Goal: Information Seeking & Learning: Understand process/instructions

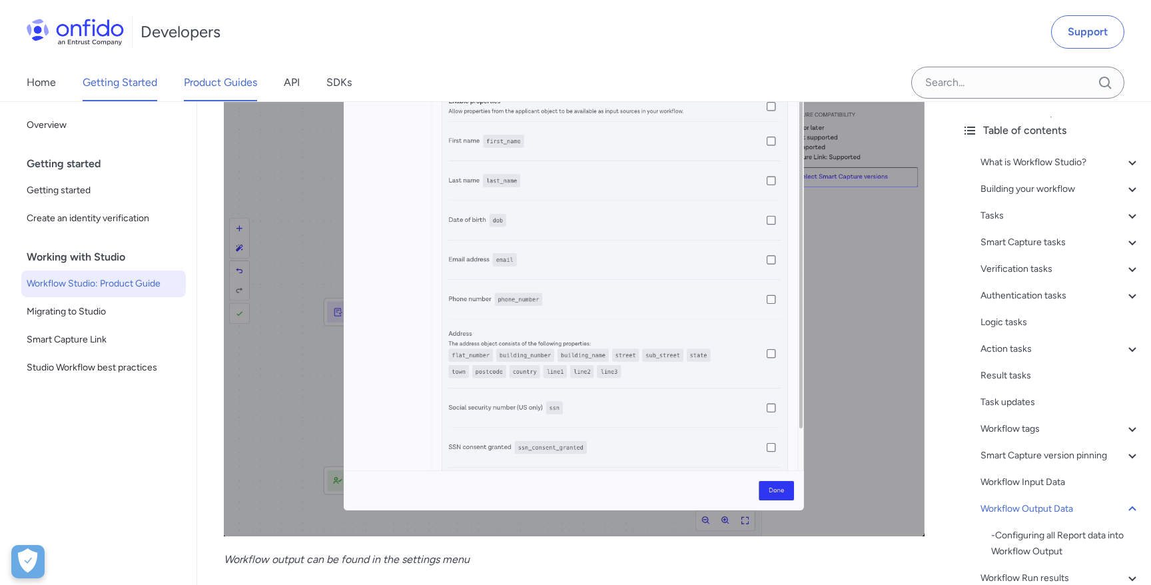
click at [248, 85] on link "Product Guides" at bounding box center [220, 82] width 73 height 37
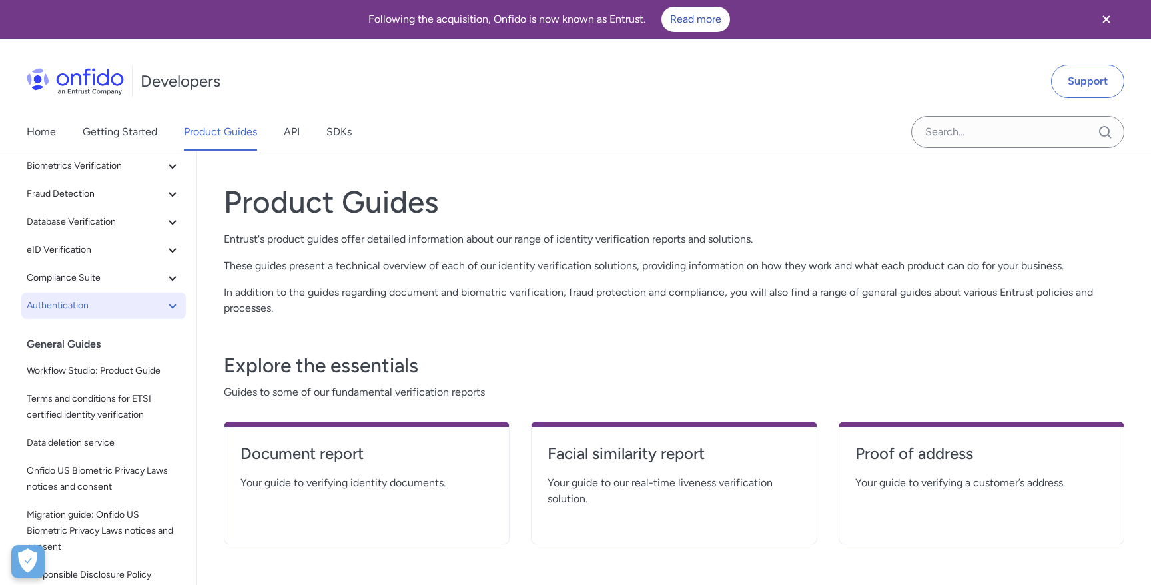
scroll to position [121, 0]
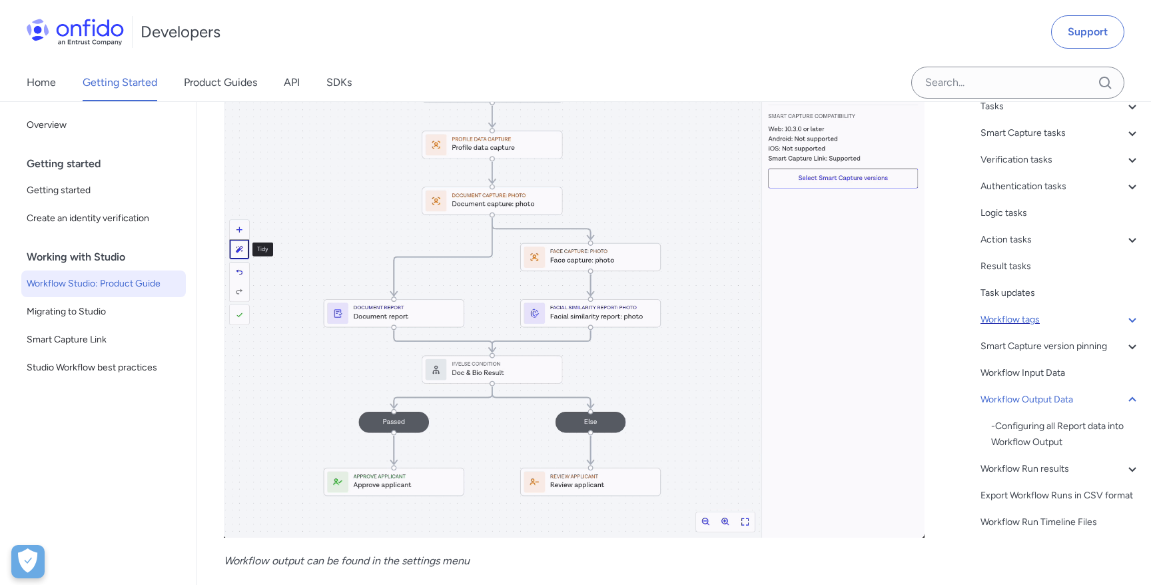
scroll to position [119, 0]
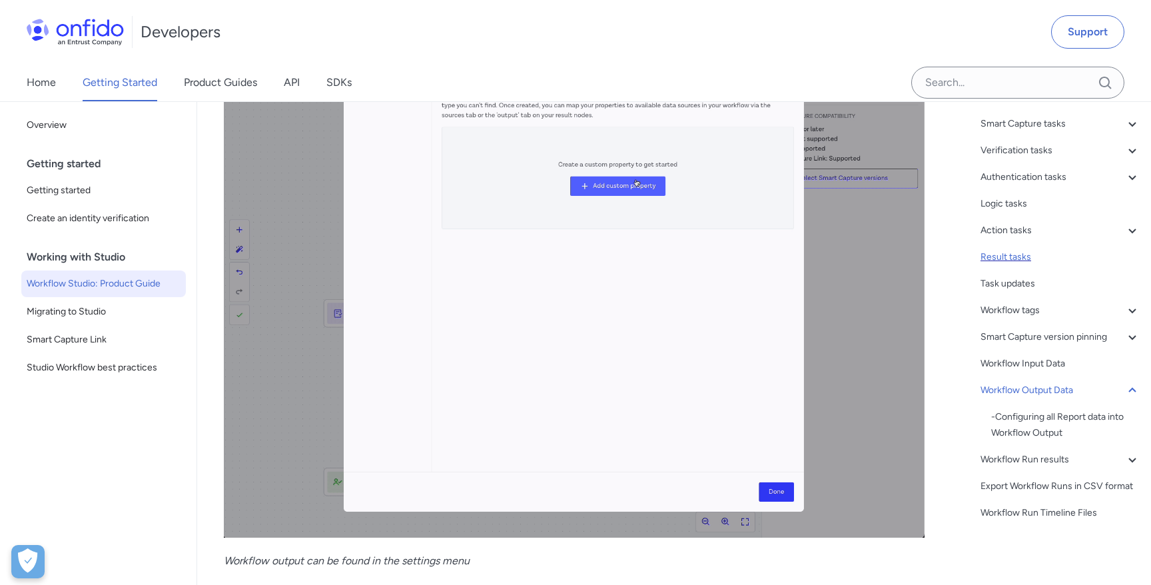
click at [1012, 256] on div "Result tasks" at bounding box center [1060, 257] width 160 height 16
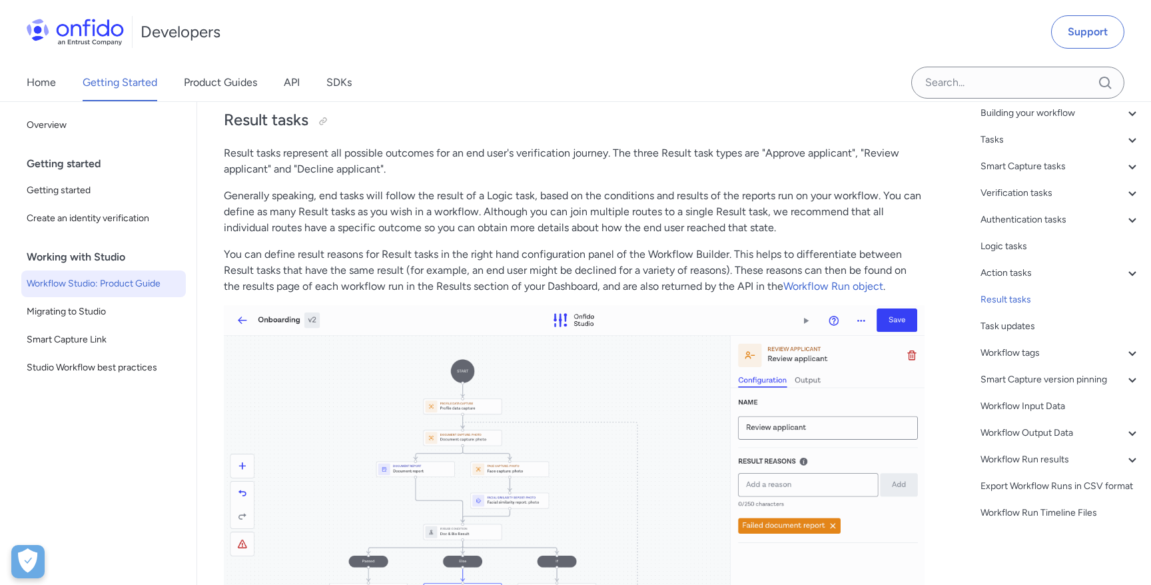
scroll to position [25617, 0]
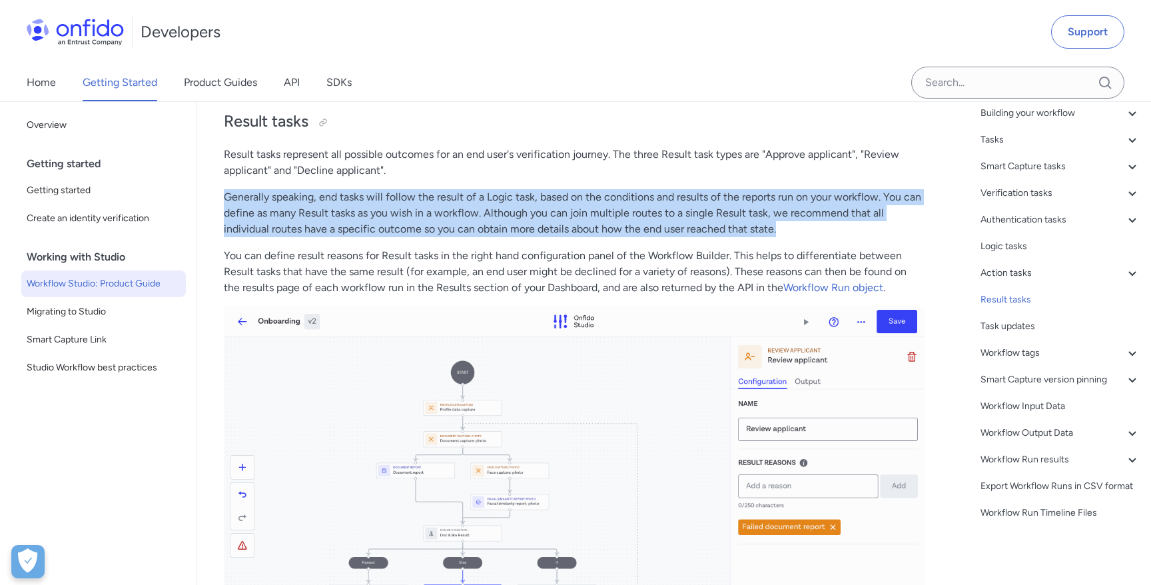
drag, startPoint x: 222, startPoint y: 205, endPoint x: 279, endPoint y: 251, distance: 73.4
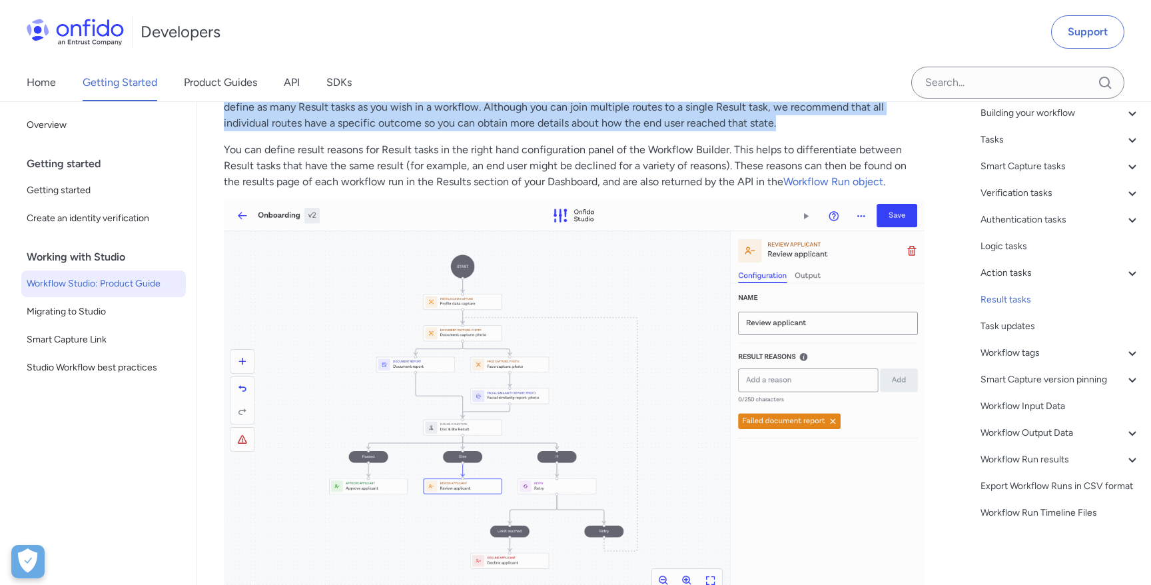
scroll to position [25724, 0]
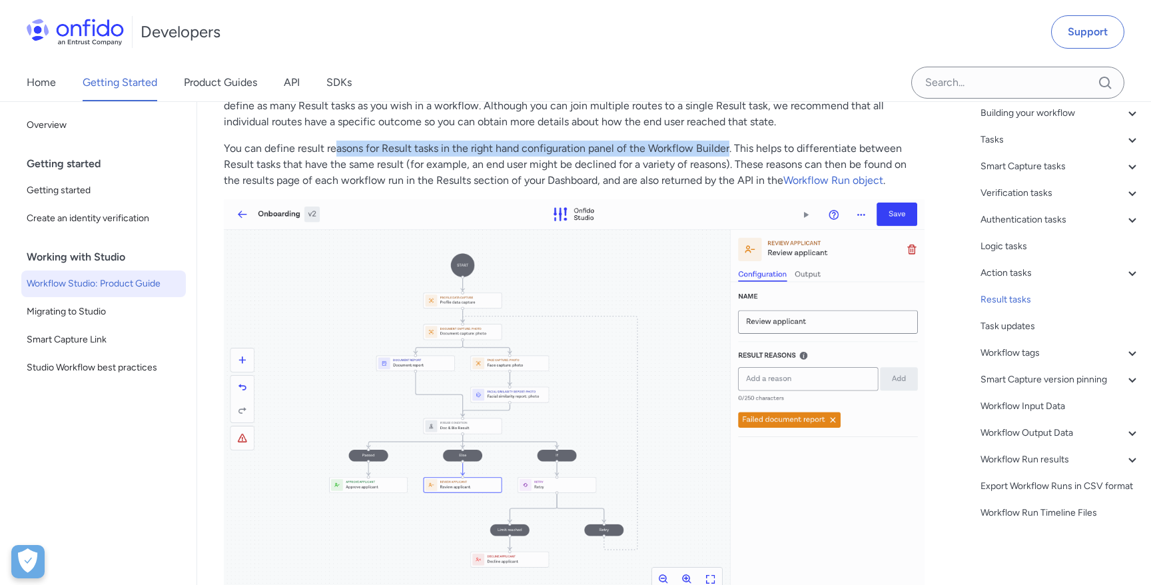
drag, startPoint x: 338, startPoint y: 160, endPoint x: 729, endPoint y: 153, distance: 391.7
click at [729, 153] on p "You can define result reasons for Result tasks in the right hand configuration …" at bounding box center [574, 165] width 701 height 48
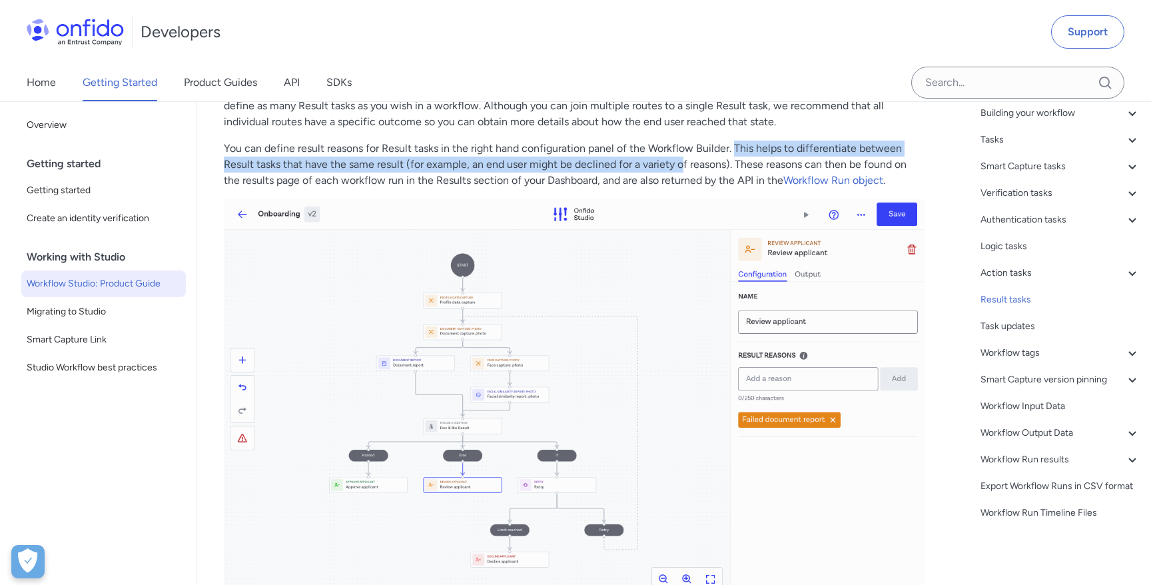
drag, startPoint x: 734, startPoint y: 159, endPoint x: 684, endPoint y: 181, distance: 54.8
click at [684, 181] on p "You can define result reasons for Result tasks in the right hand configuration …" at bounding box center [574, 165] width 701 height 48
click at [738, 177] on p "You can define result reasons for Result tasks in the right hand configuration …" at bounding box center [574, 165] width 701 height 48
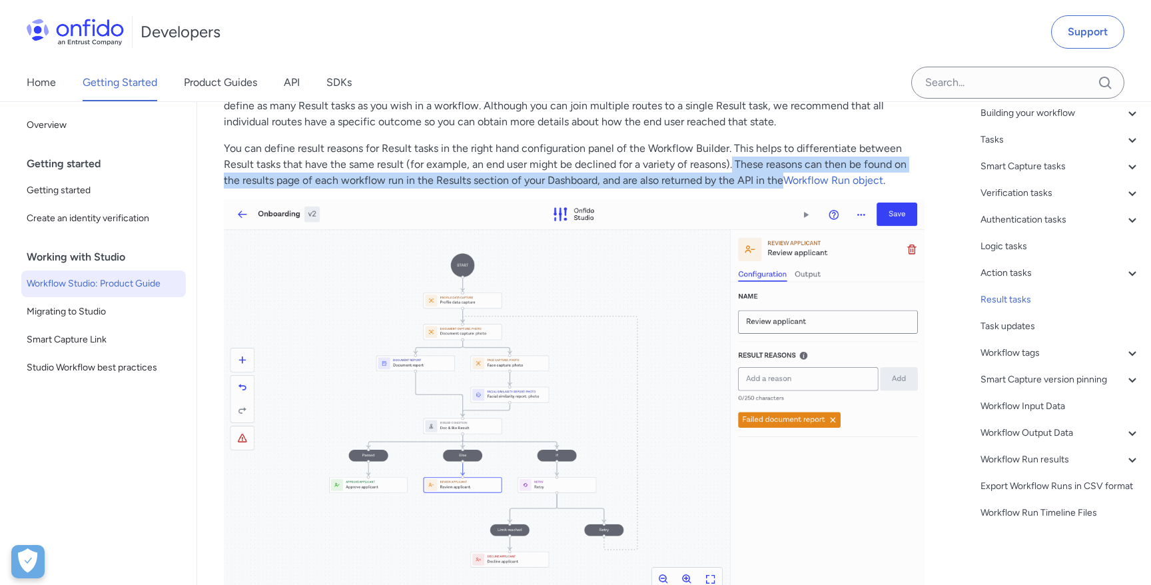
drag, startPoint x: 731, startPoint y: 176, endPoint x: 784, endPoint y: 192, distance: 55.8
click at [784, 188] on p "You can define result reasons for Result tasks in the right hand configuration …" at bounding box center [574, 165] width 701 height 48
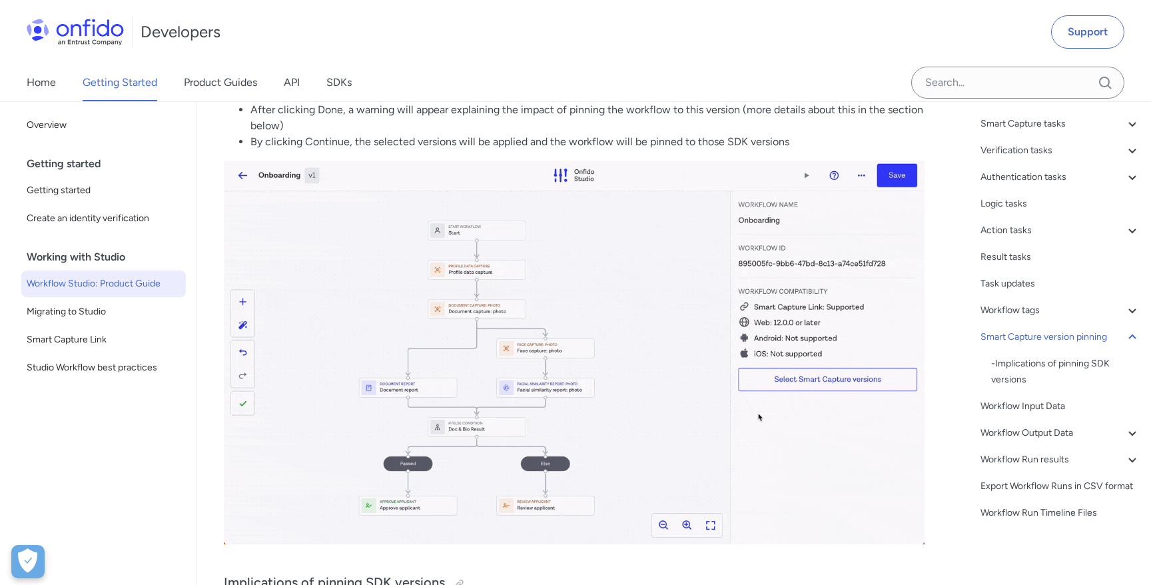
scroll to position [28629, 0]
